Goal: Task Accomplishment & Management: Use online tool/utility

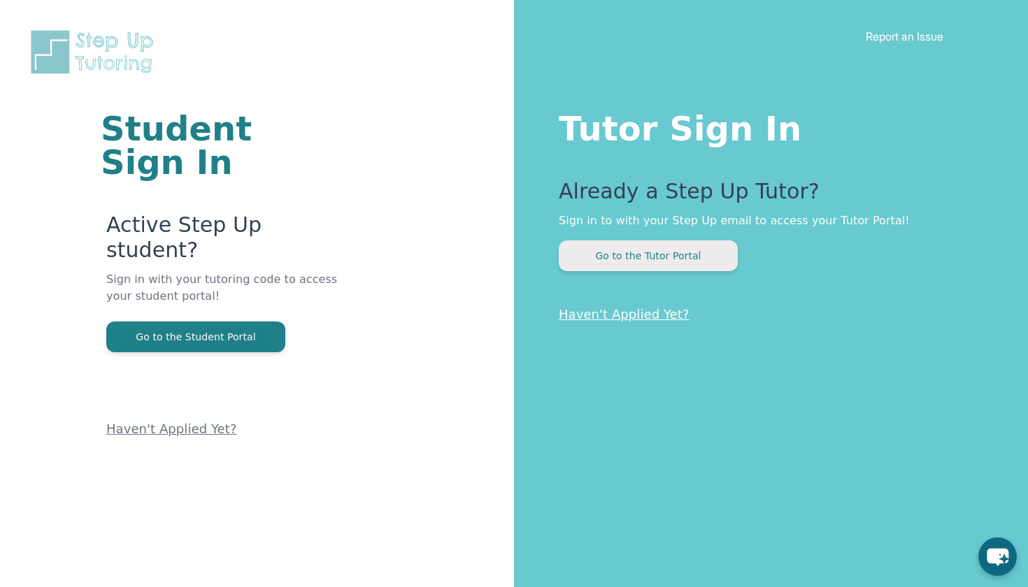
click at [665, 263] on button "Go to the Tutor Portal" at bounding box center [648, 256] width 179 height 31
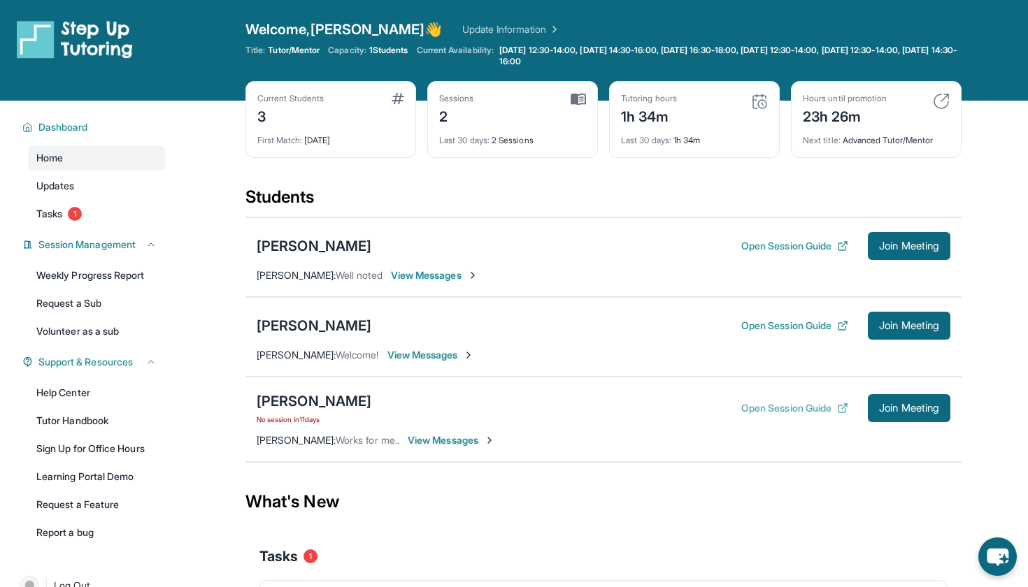
click at [780, 406] on button "Open Session Guide" at bounding box center [794, 408] width 107 height 14
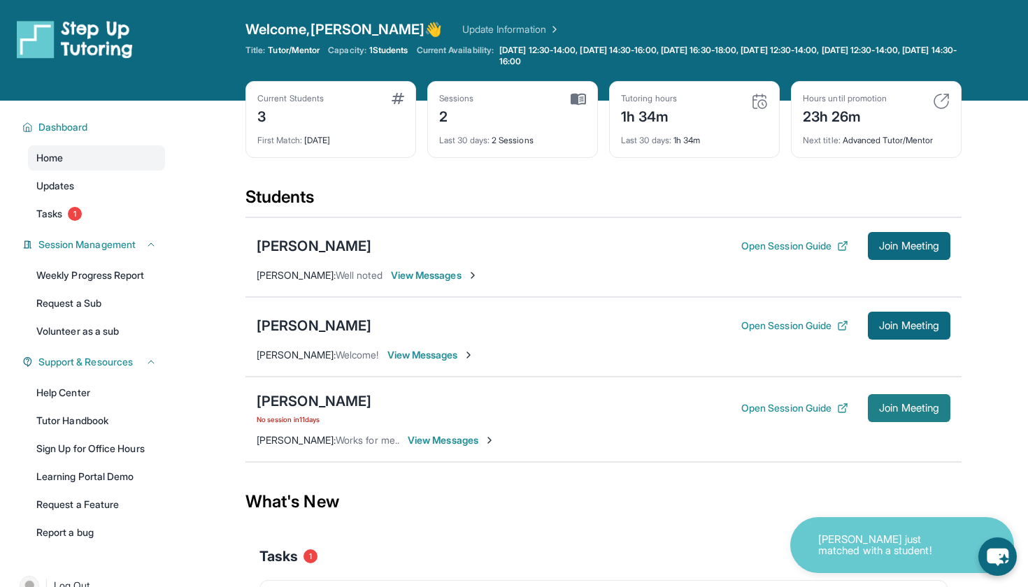
click at [915, 413] on span "Join Meeting" at bounding box center [909, 408] width 60 height 8
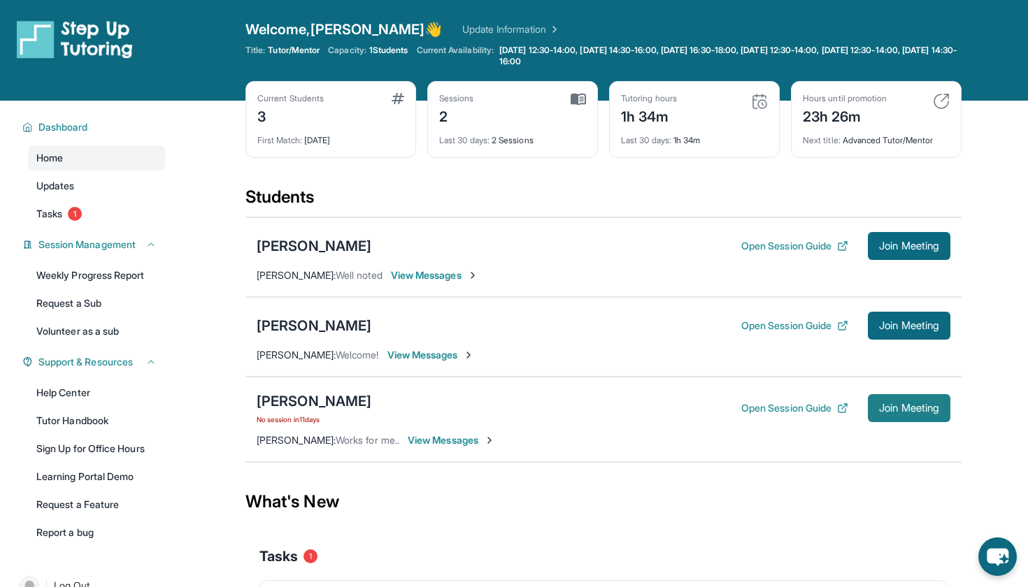
click at [909, 409] on span "Join Meeting" at bounding box center [909, 408] width 60 height 8
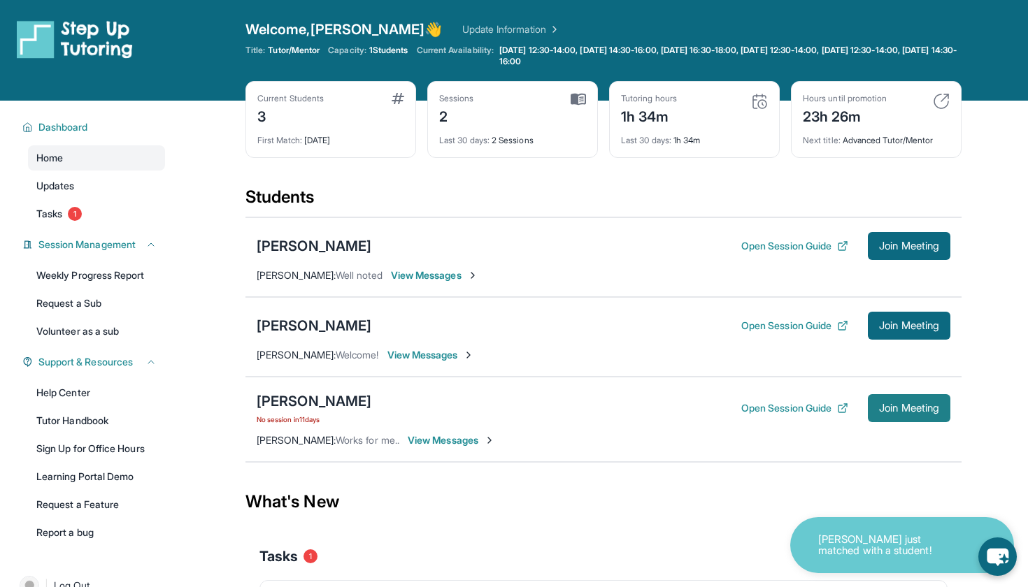
click at [909, 409] on span "Join Meeting" at bounding box center [909, 408] width 60 height 8
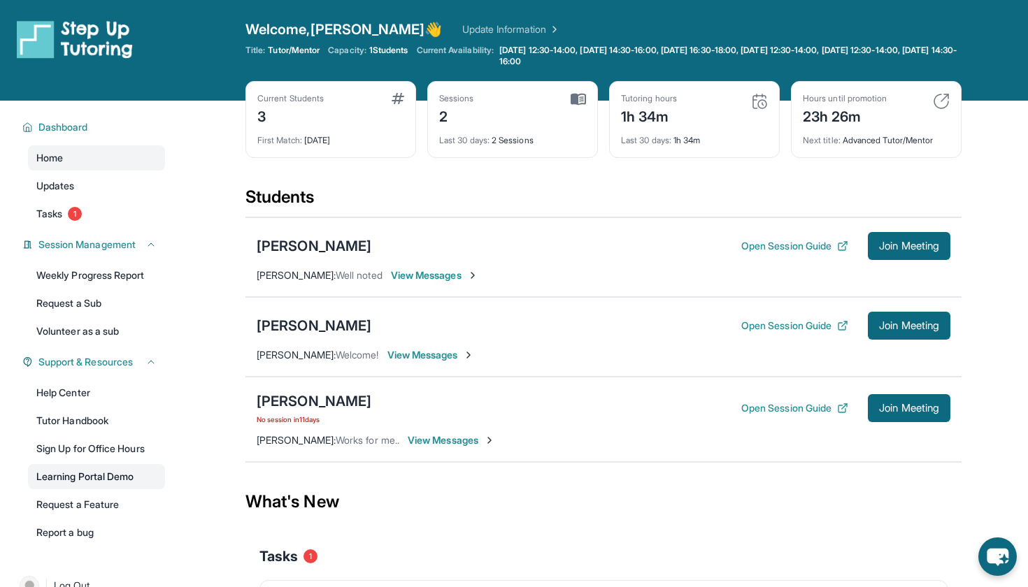
click at [96, 476] on link "Learning Portal Demo" at bounding box center [96, 476] width 137 height 25
click at [306, 326] on div "[PERSON_NAME]" at bounding box center [314, 326] width 115 height 20
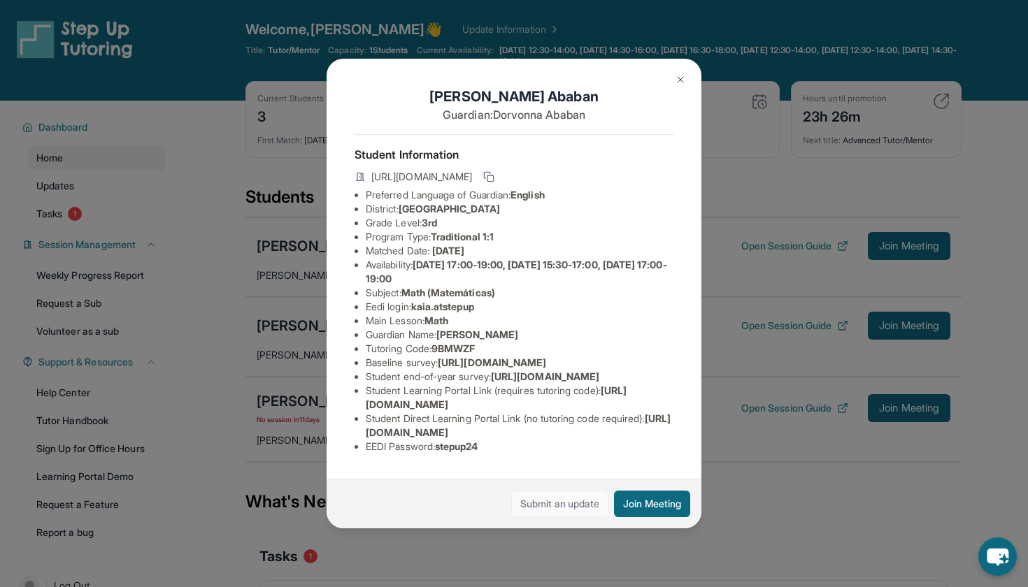
click at [575, 503] on link "Submit an update" at bounding box center [559, 504] width 97 height 27
click at [682, 81] on img at bounding box center [680, 79] width 11 height 11
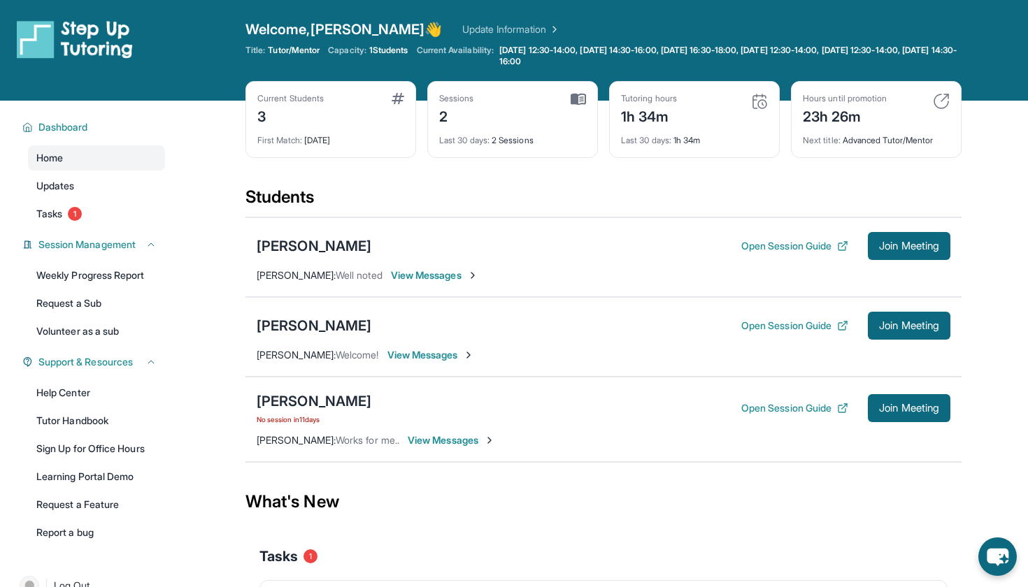
click at [578, 105] on img at bounding box center [578, 99] width 15 height 13
click at [319, 403] on div "[PERSON_NAME]" at bounding box center [314, 402] width 115 height 20
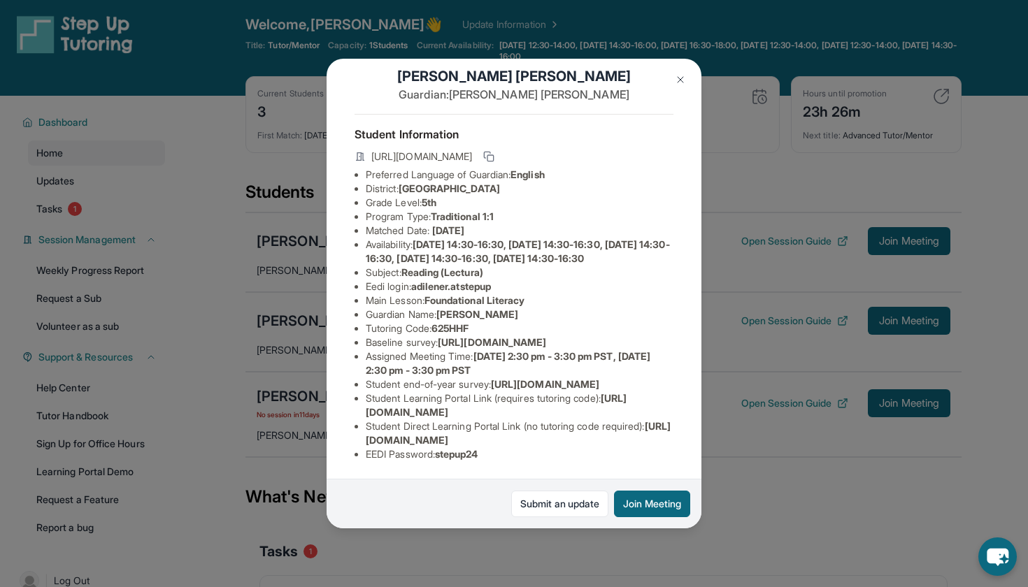
scroll to position [8, 0]
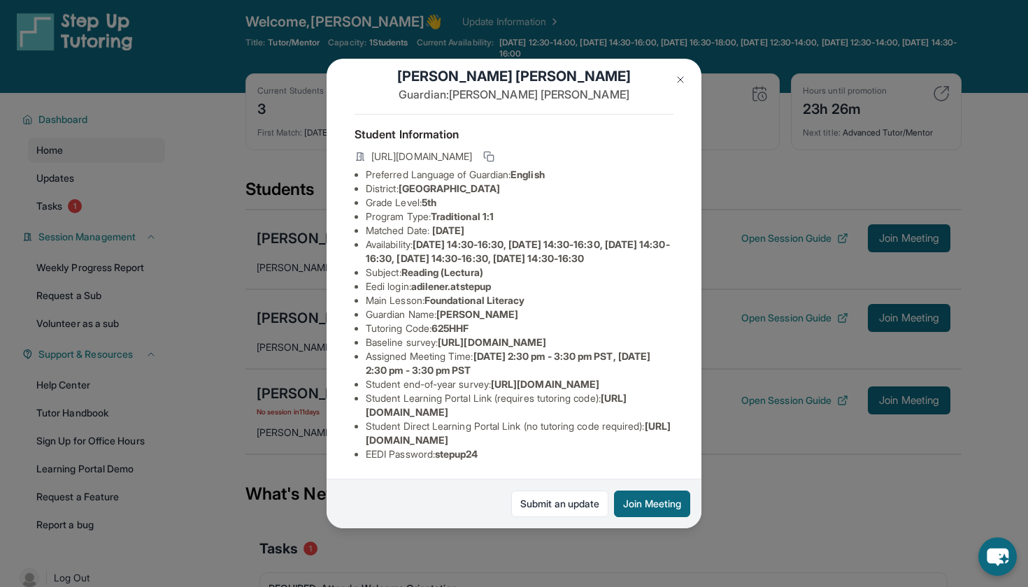
click at [685, 80] on img at bounding box center [680, 79] width 11 height 11
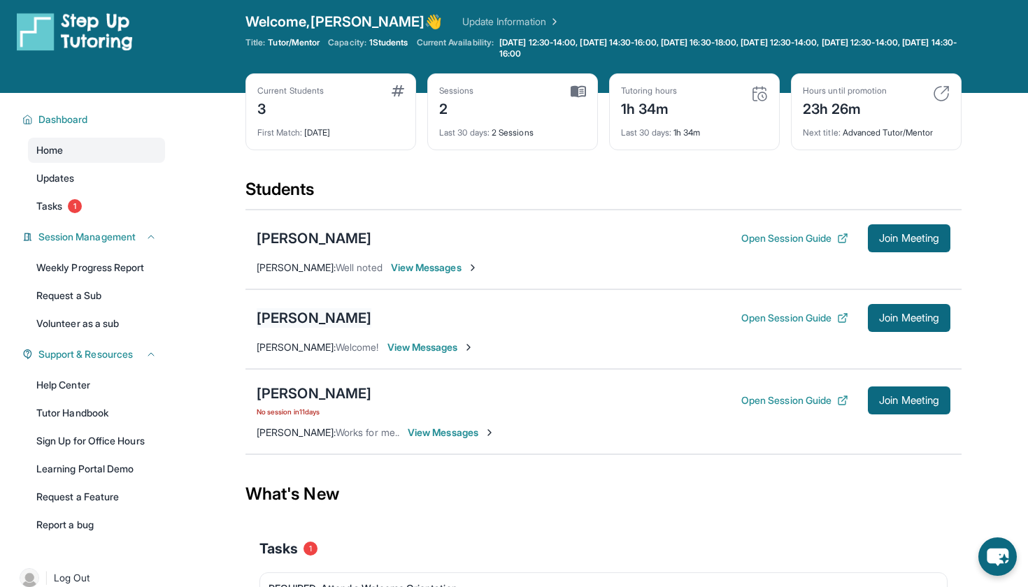
click at [313, 318] on div "[PERSON_NAME]" at bounding box center [314, 318] width 115 height 20
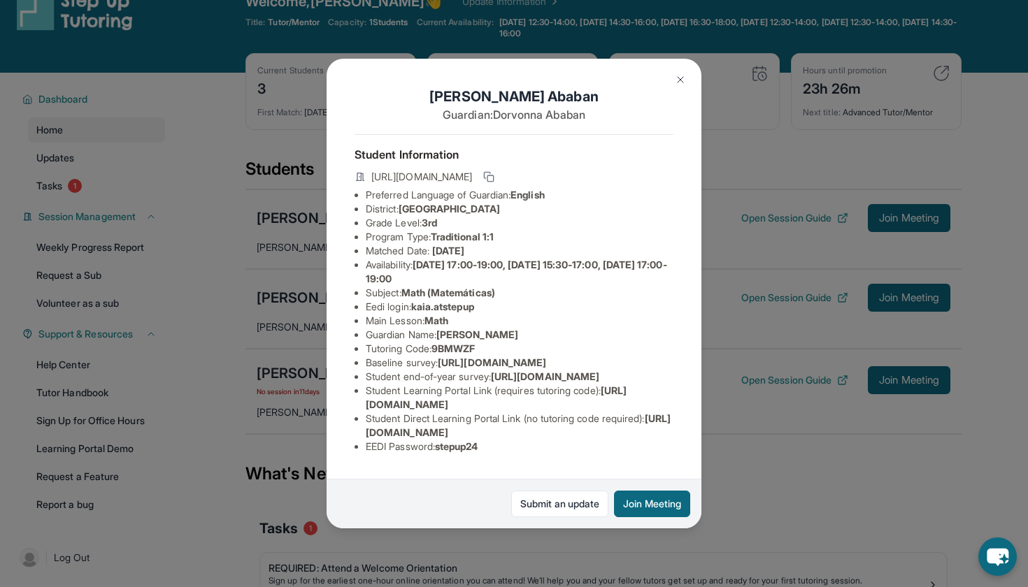
scroll to position [90, 1]
click at [582, 501] on link "Submit an update" at bounding box center [559, 504] width 97 height 27
click at [838, 450] on div "[PERSON_NAME] Guardian: [PERSON_NAME] Student Information [URL][DOMAIN_NAME] Pr…" at bounding box center [514, 293] width 1028 height 587
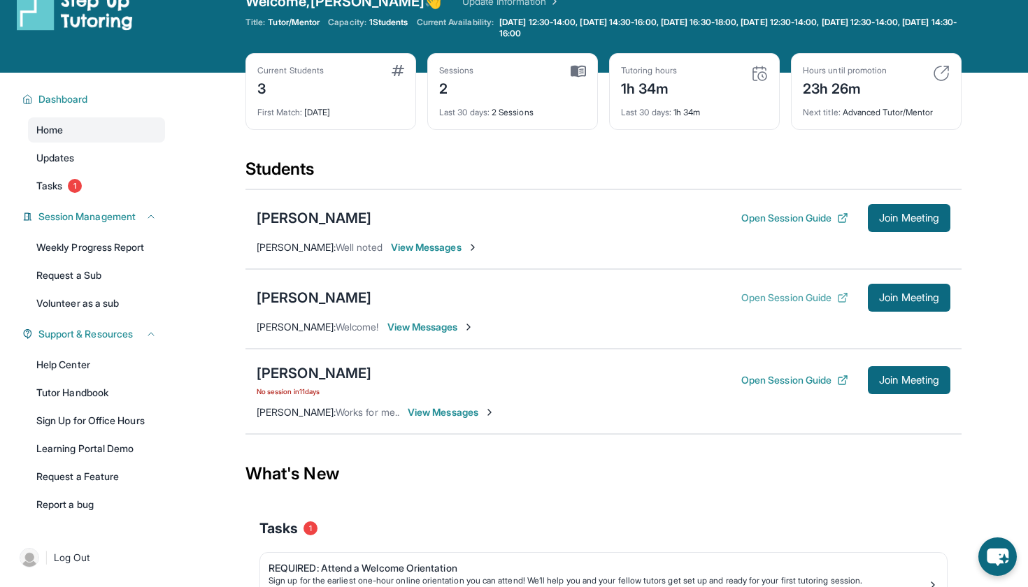
click at [804, 296] on button "Open Session Guide" at bounding box center [794, 298] width 107 height 14
click at [427, 327] on span "View Messages" at bounding box center [430, 327] width 87 height 14
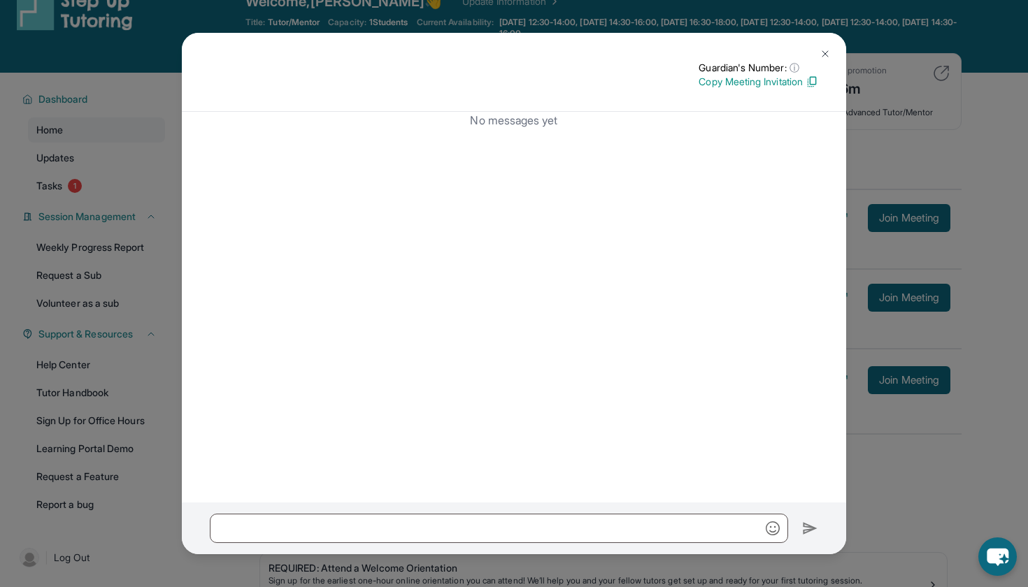
click at [824, 53] on img at bounding box center [825, 53] width 11 height 11
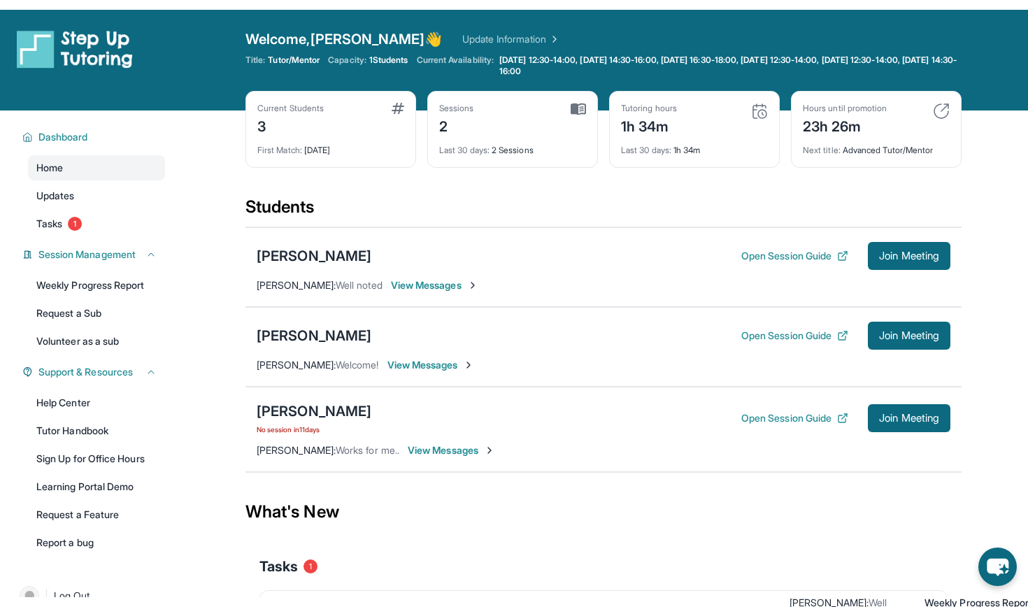
scroll to position [0, 0]
